Goal: Task Accomplishment & Management: Use online tool/utility

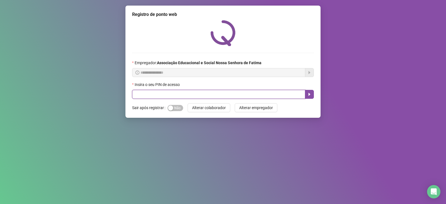
click at [181, 96] on input "text" at bounding box center [218, 94] width 173 height 9
type input "***"
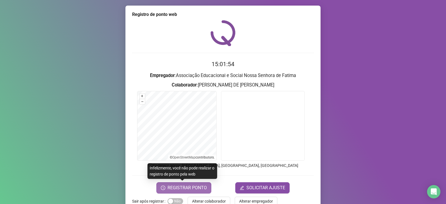
click at [188, 189] on span "REGISTRAR PONTO" at bounding box center [187, 187] width 39 height 7
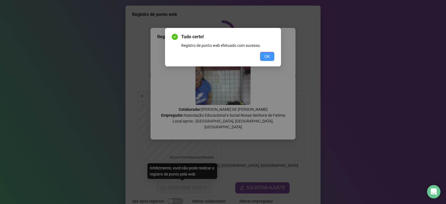
click at [268, 56] on span "OK" at bounding box center [267, 56] width 5 height 6
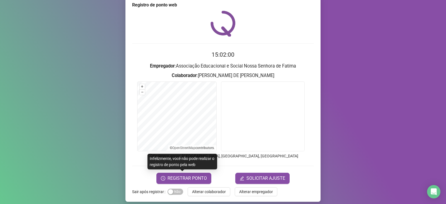
scroll to position [14, 0]
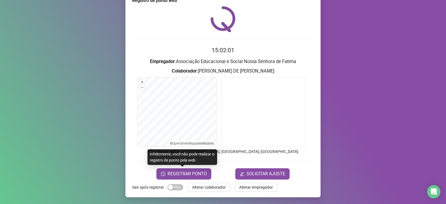
click at [201, 186] on span "Alterar colaborador" at bounding box center [209, 187] width 34 height 6
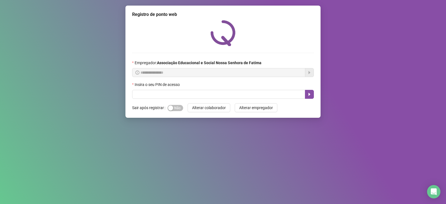
scroll to position [0, 0]
